Goal: Use online tool/utility: Utilize a website feature to perform a specific function

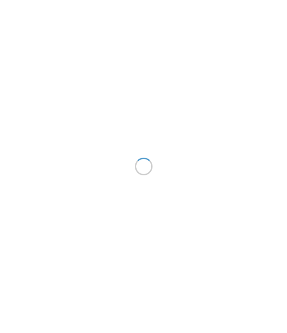
scroll to position [0, 76]
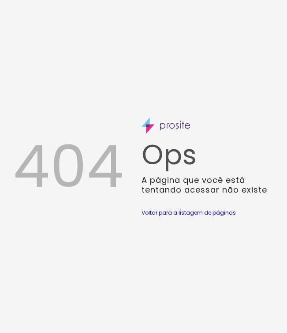
click at [145, 258] on div "404 Ops A página que você está tentando acessar não existe Voltar para a listag…" at bounding box center [143, 166] width 287 height 333
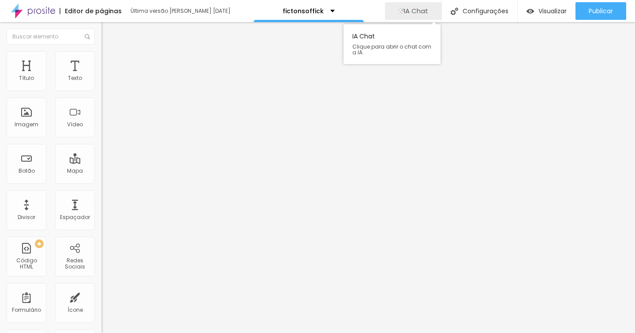
click at [287, 8] on span "IA Chat" at bounding box center [416, 11] width 24 height 8
click at [287, 12] on span "IA Chat" at bounding box center [416, 11] width 24 height 8
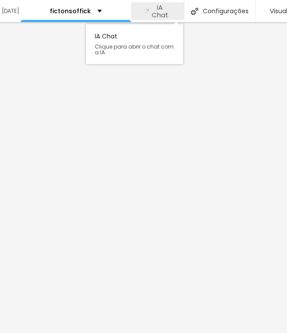
scroll to position [0, 278]
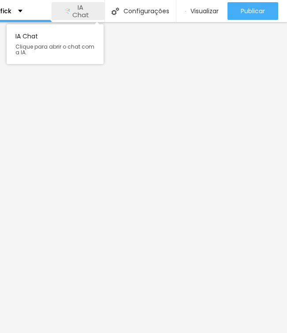
click at [86, 9] on span "IA Chat" at bounding box center [81, 11] width 22 height 15
click at [72, 15] on span "IA Chat" at bounding box center [81, 11] width 22 height 15
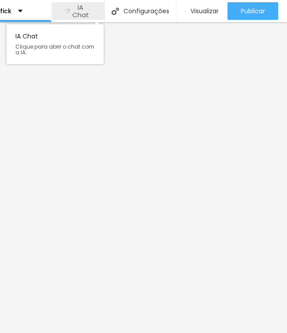
click at [72, 15] on span "IA Chat" at bounding box center [81, 11] width 22 height 15
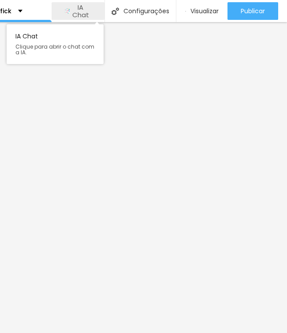
click at [83, 10] on span "IA Chat" at bounding box center [81, 11] width 22 height 15
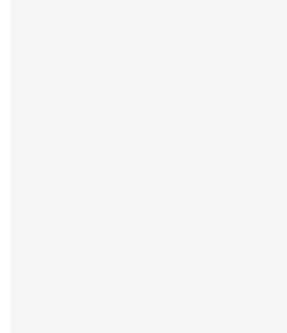
scroll to position [0, 278]
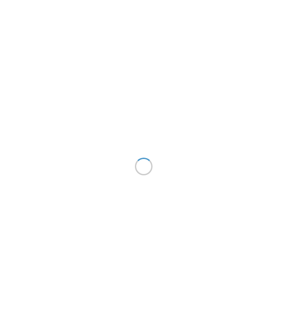
scroll to position [0, 278]
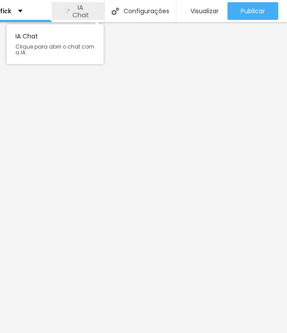
click at [86, 14] on span "IA Chat" at bounding box center [81, 11] width 22 height 15
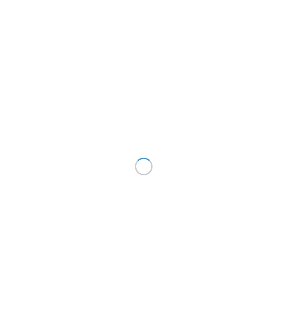
scroll to position [0, 278]
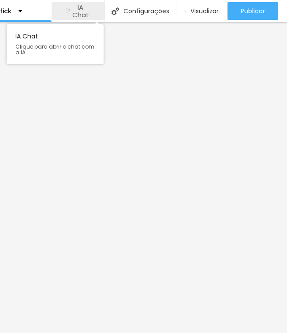
click at [82, 7] on span "IA Chat" at bounding box center [81, 11] width 22 height 15
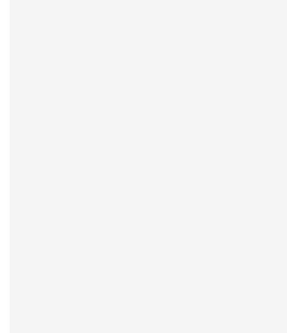
scroll to position [0, 278]
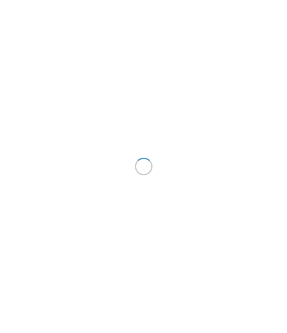
scroll to position [0, 278]
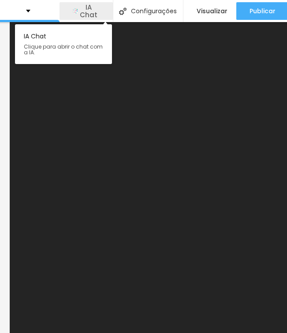
click at [95, 13] on span "IA Chat" at bounding box center [89, 11] width 22 height 15
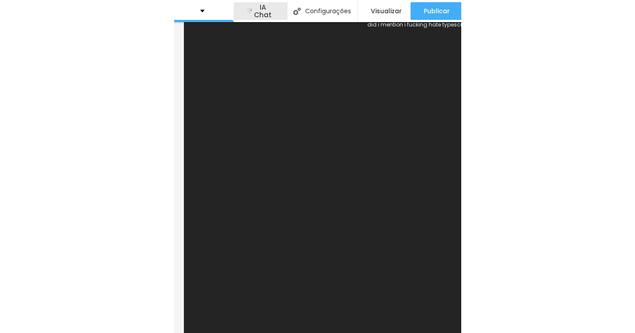
scroll to position [0, 0]
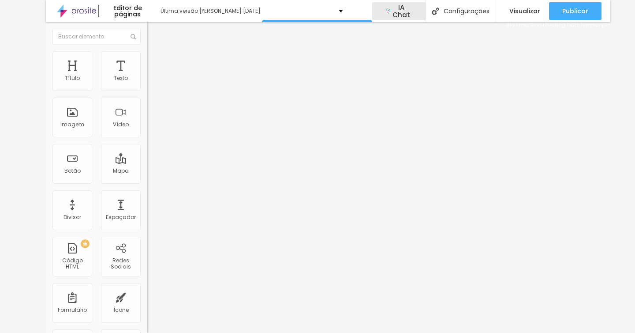
click at [287, 80] on div "did i mention i fucking hate typescript?" at bounding box center [558, 177] width 105 height 311
click at [287, 10] on span "IA Chat" at bounding box center [401, 11] width 22 height 15
click at [401, 16] on span "IA Chat" at bounding box center [401, 11] width 22 height 15
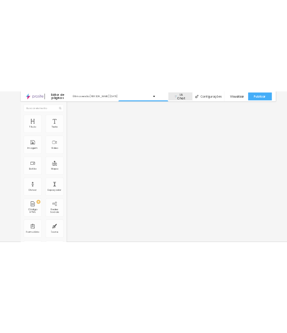
scroll to position [11, 0]
